Goal: Task Accomplishment & Management: Manage account settings

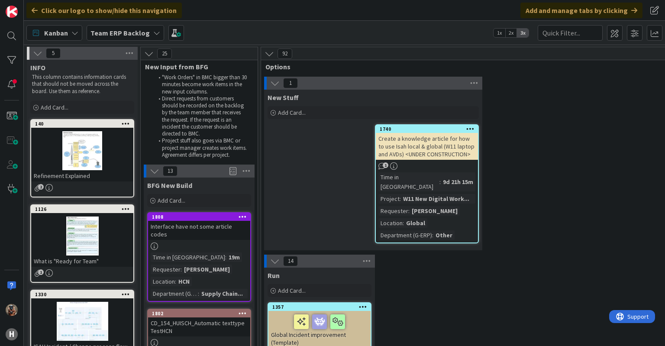
click at [99, 31] on b "Team ERP Backlog" at bounding box center [119, 33] width 59 height 9
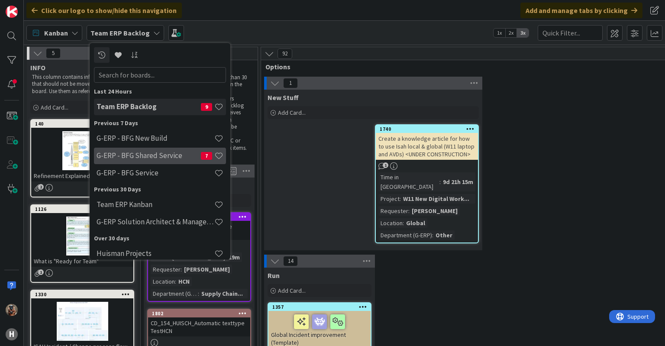
click at [152, 152] on h4 "G-ERP - BFG Shared Service" at bounding box center [149, 155] width 104 height 9
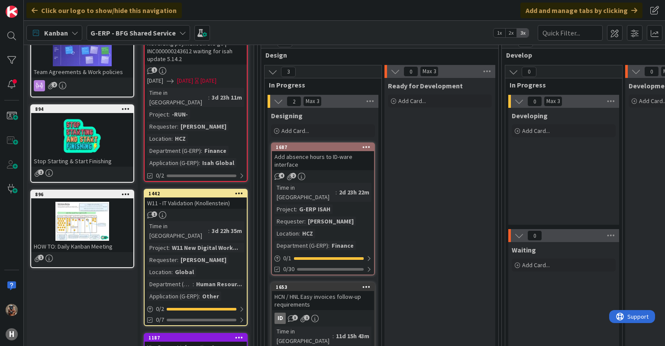
scroll to position [88, 0]
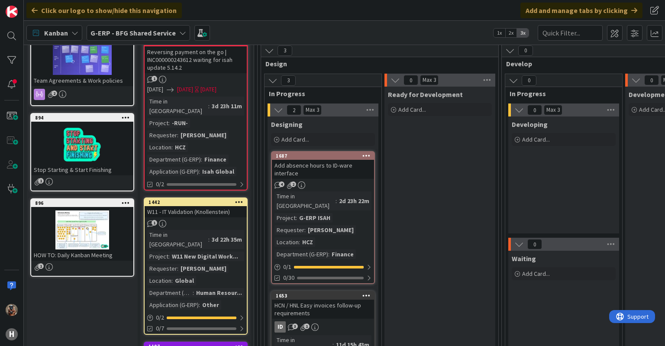
click at [329, 162] on div "Add absence hours to ID-ware interface" at bounding box center [323, 169] width 102 height 19
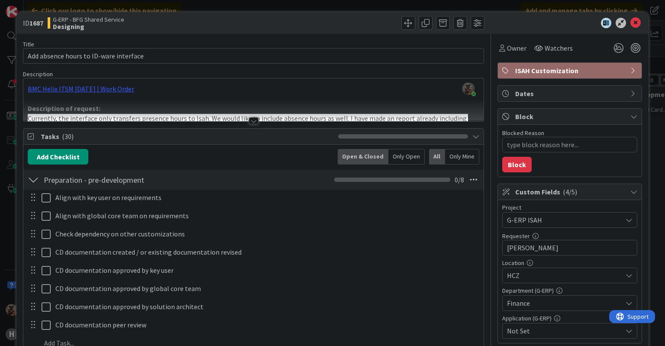
click at [251, 122] on div at bounding box center [254, 120] width 10 height 7
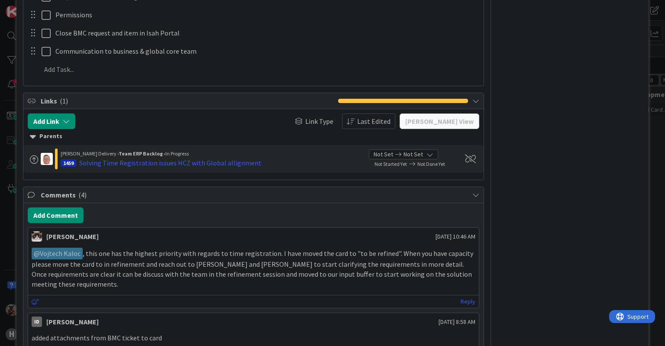
scroll to position [1001, 0]
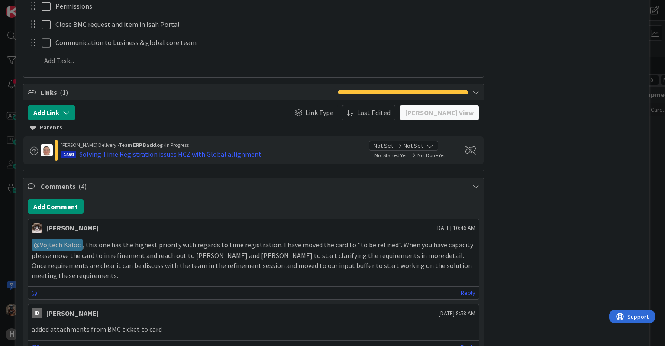
click at [654, 128] on div "ID 1687 G-ERP - BFG Shared Service Designing Title 38 / 128 Add absence hours t…" at bounding box center [332, 173] width 665 height 346
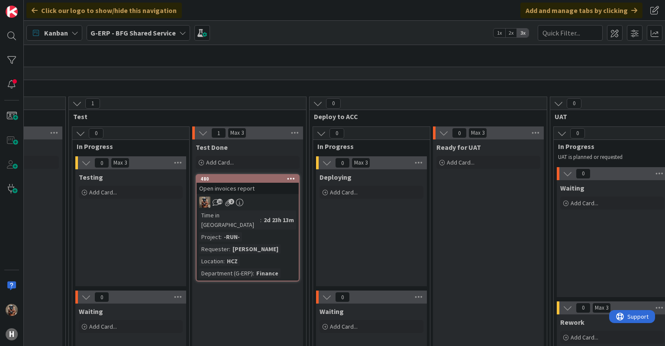
scroll to position [68, 914]
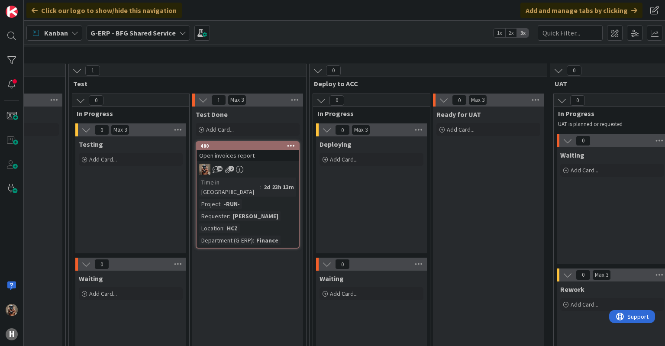
click at [279, 167] on div "10 2" at bounding box center [247, 169] width 102 height 11
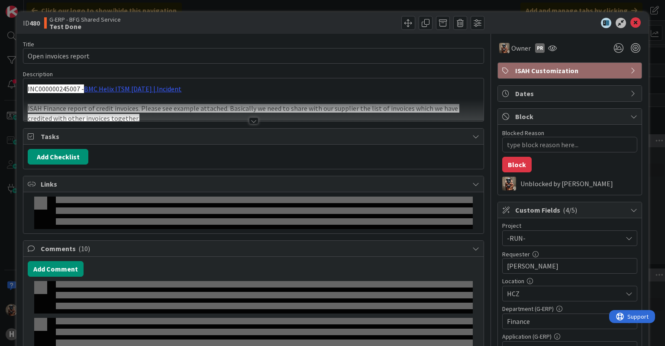
type textarea "x"
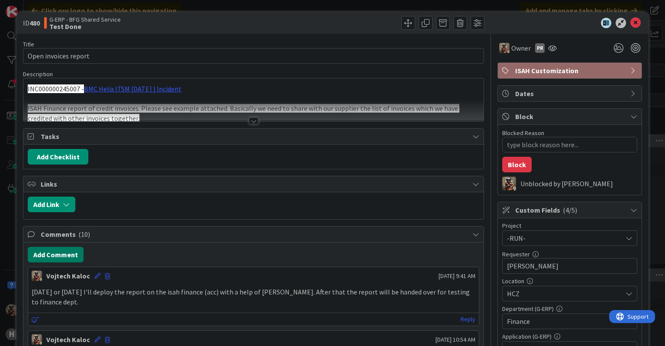
click at [68, 252] on button "Add Comment" at bounding box center [56, 255] width 56 height 16
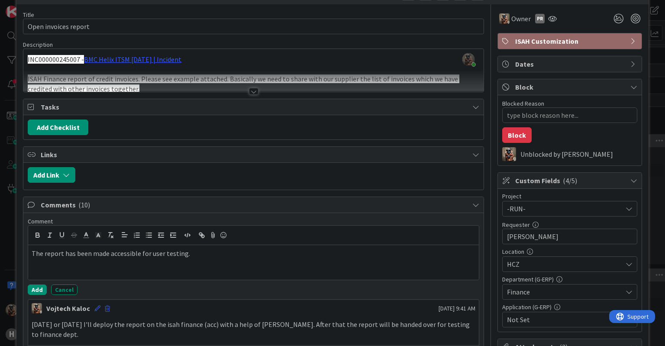
scroll to position [30, 0]
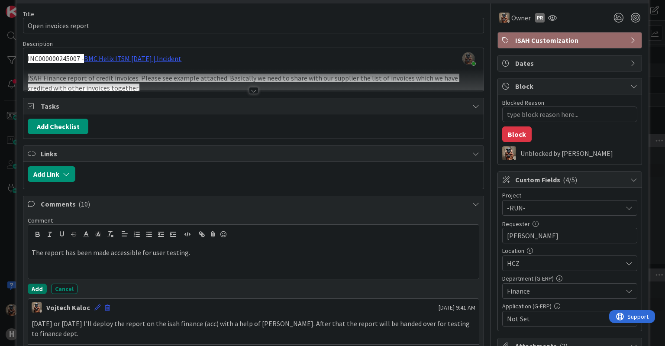
click at [36, 285] on button "Add" at bounding box center [37, 288] width 19 height 10
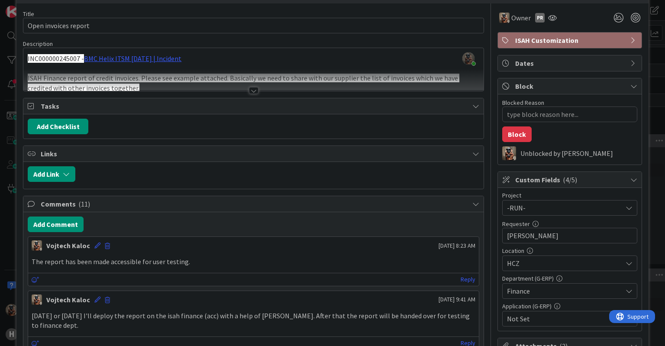
click at [2, 324] on div "ID 480 G-ERP - BFG Shared Service Test Done Title 20 / 128 Open invoices report…" at bounding box center [332, 173] width 665 height 346
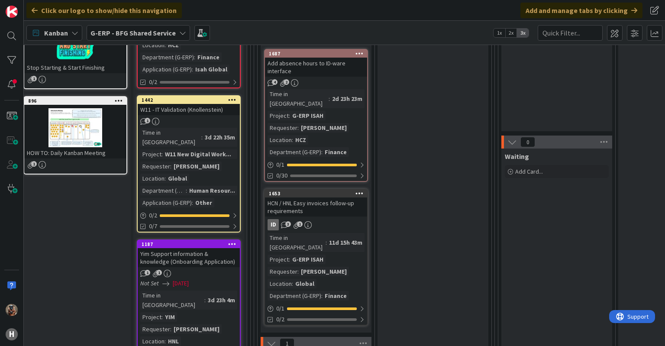
scroll to position [190, 7]
click at [332, 72] on div "Add absence hours to ID-ware interface" at bounding box center [316, 67] width 102 height 19
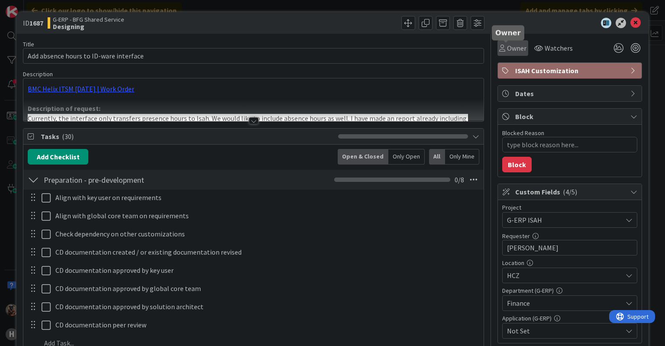
click at [508, 48] on span "Owner" at bounding box center [516, 48] width 19 height 10
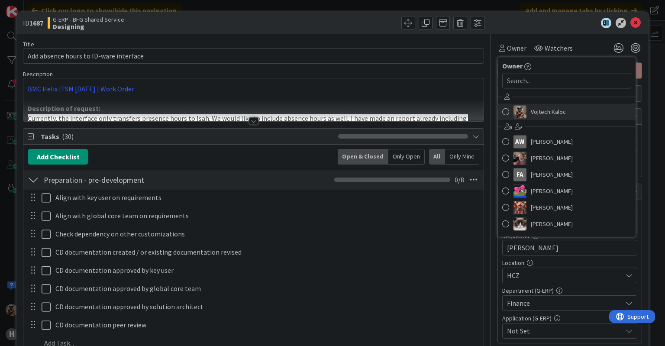
click at [539, 115] on span "Vojtech Kaloc" at bounding box center [548, 111] width 35 height 13
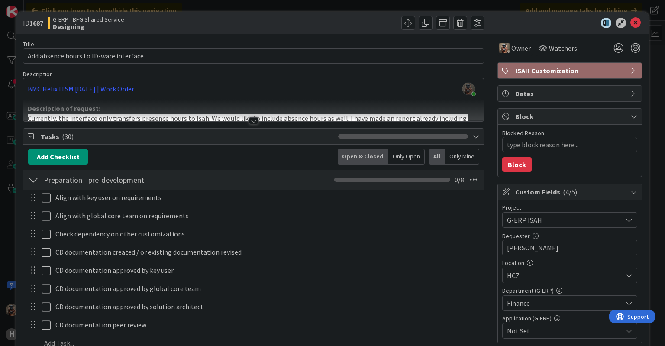
type textarea "x"
click at [554, 5] on div "ID 1687 G-ERP - BFG Shared Service Designing Title 38 / 128 Add absence hours t…" at bounding box center [332, 173] width 665 height 346
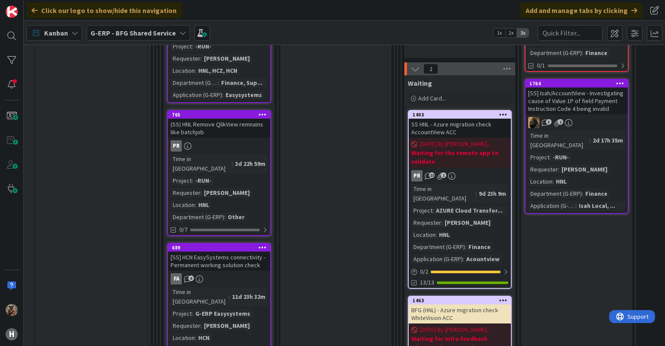
scroll to position [953, 104]
click at [574, 32] on input "text" at bounding box center [569, 33] width 65 height 16
click at [632, 34] on span at bounding box center [635, 33] width 16 height 16
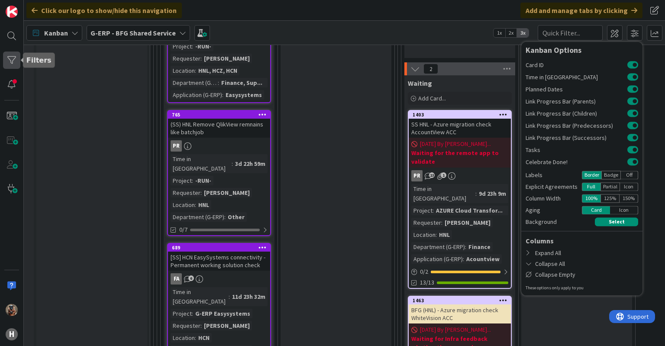
click at [11, 60] on div at bounding box center [11, 59] width 17 height 17
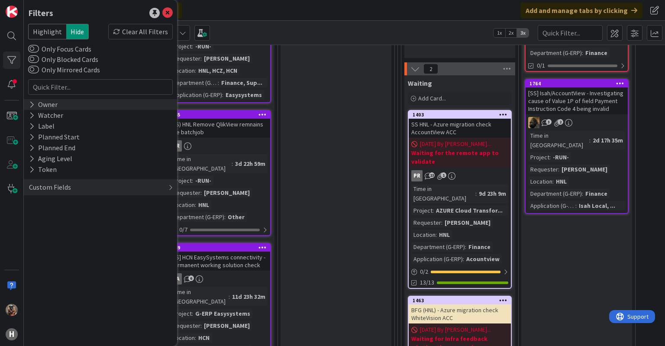
click at [38, 102] on div "Owner" at bounding box center [43, 104] width 30 height 11
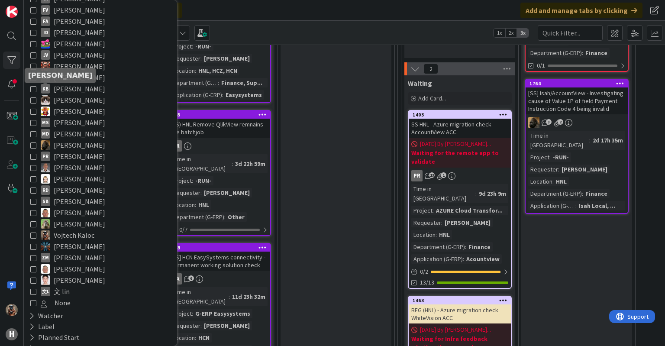
scroll to position [142, 0]
click at [33, 234] on icon at bounding box center [33, 235] width 6 height 6
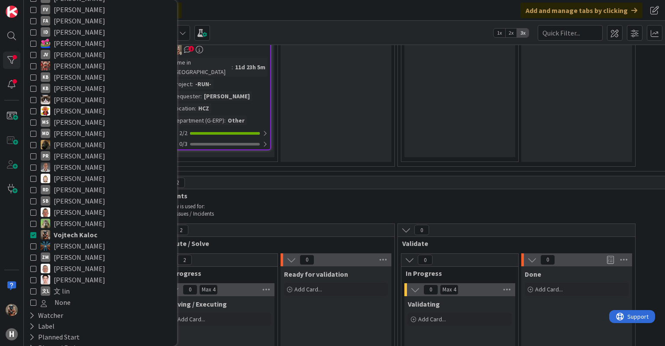
click at [242, 224] on div "2" at bounding box center [275, 230] width 237 height 13
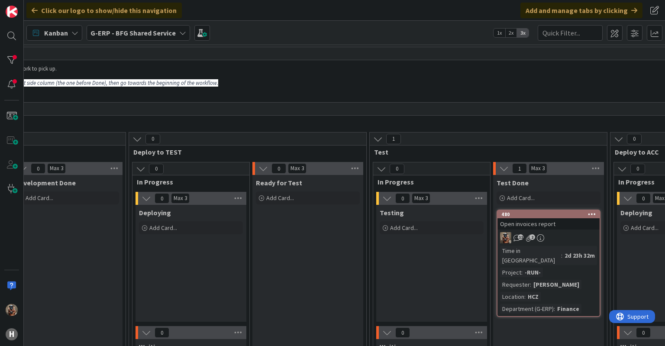
scroll to position [0, 594]
